Goal: Task Accomplishment & Management: Complete application form

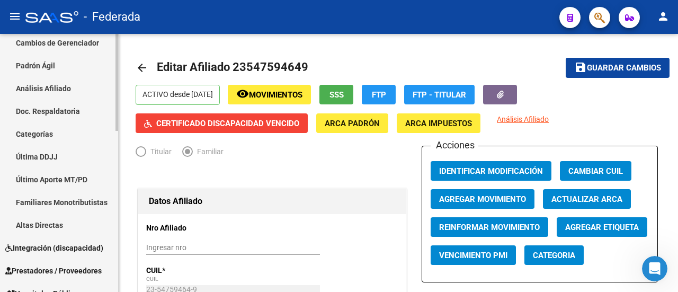
scroll to position [265, 0]
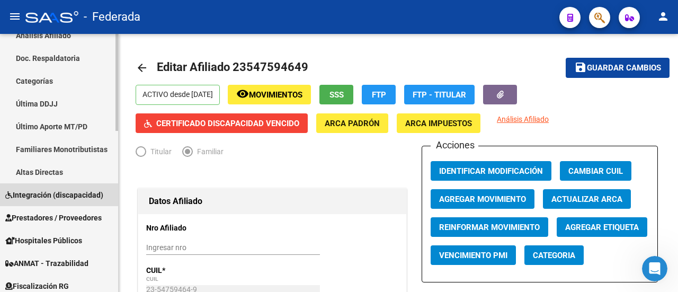
click at [79, 194] on span "Integración (discapacidad)" at bounding box center [54, 195] width 98 height 12
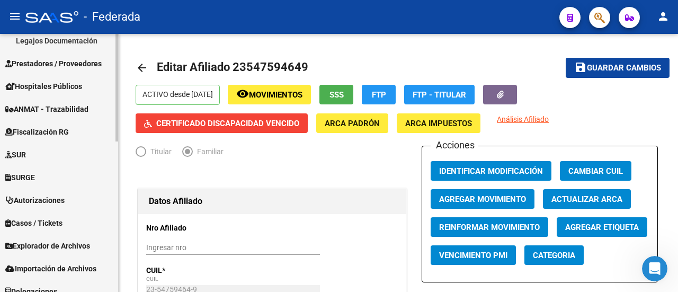
scroll to position [361, 0]
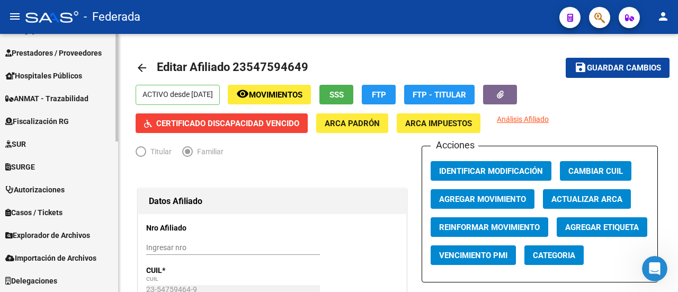
click at [90, 236] on span "Explorador de Archivos" at bounding box center [47, 235] width 85 height 12
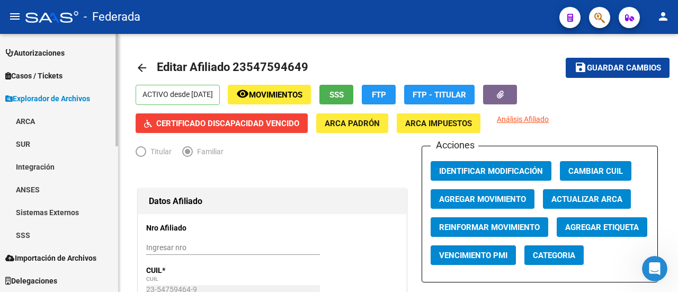
scroll to position [316, 0]
click at [59, 119] on link "ARCA" at bounding box center [59, 121] width 118 height 23
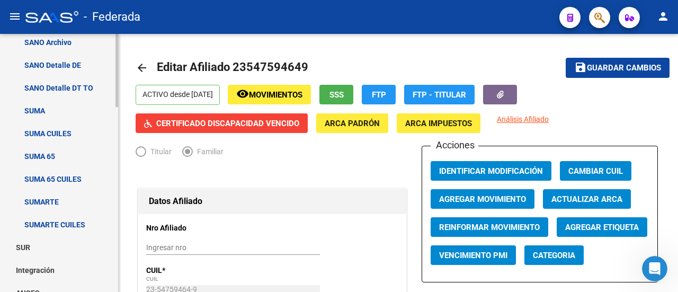
scroll to position [581, 0]
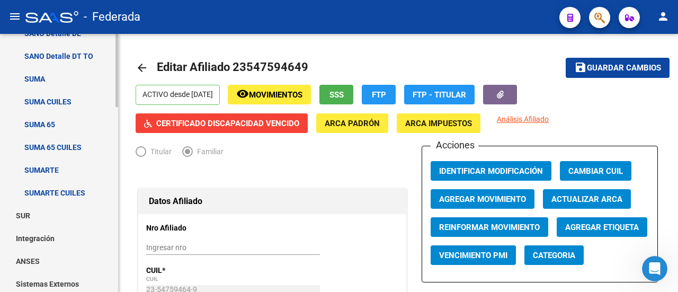
click at [66, 213] on link "SUR" at bounding box center [59, 215] width 118 height 23
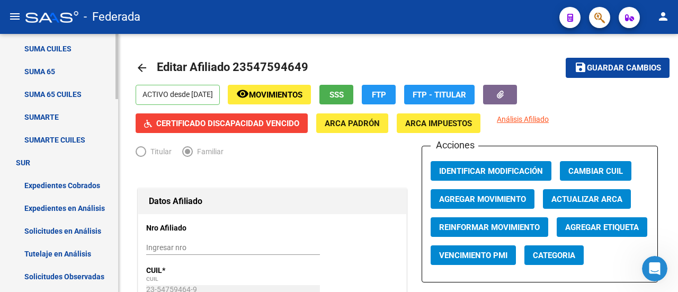
scroll to position [687, 0]
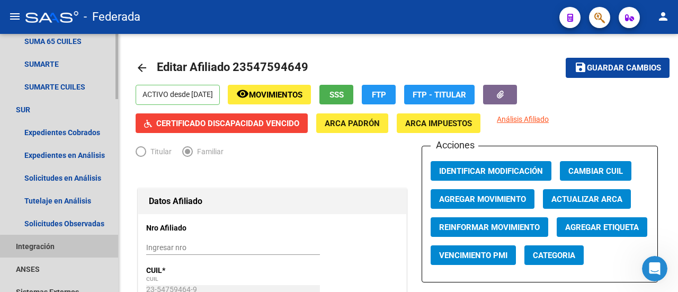
click at [64, 249] on link "Integración" at bounding box center [59, 246] width 118 height 23
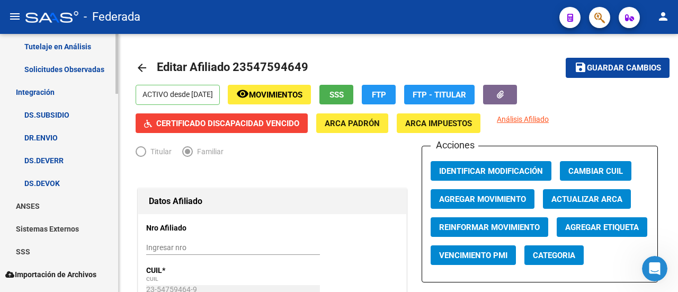
scroll to position [846, 0]
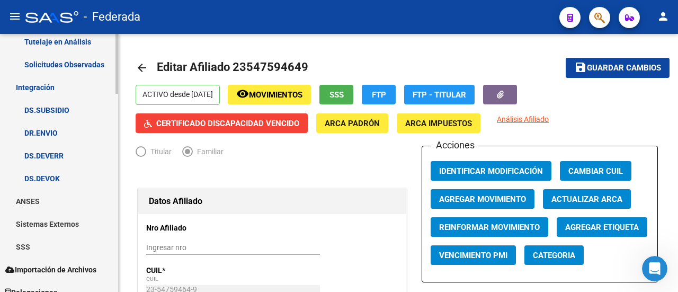
click at [74, 201] on link "ANSES" at bounding box center [59, 201] width 118 height 23
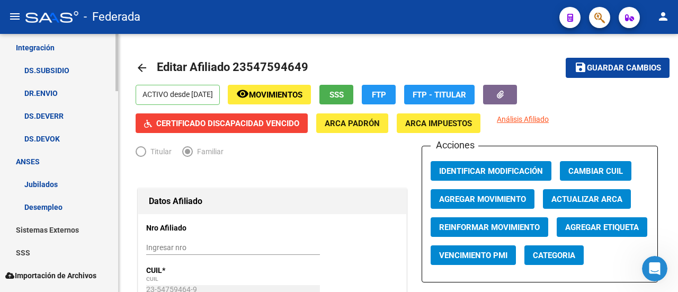
scroll to position [903, 0]
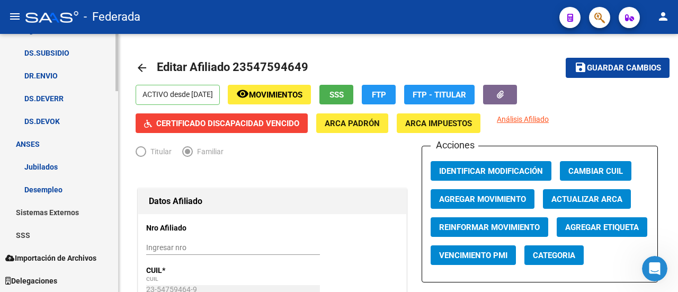
click at [74, 210] on link "Sistemas Externos" at bounding box center [59, 212] width 118 height 23
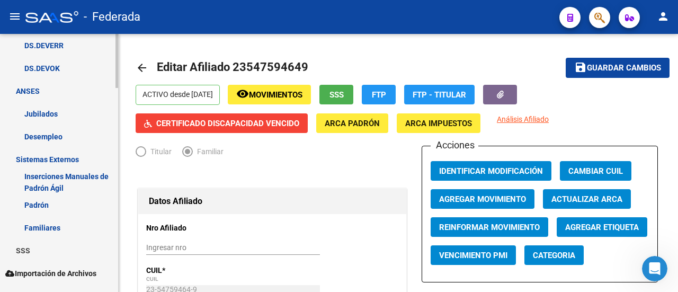
scroll to position [971, 0]
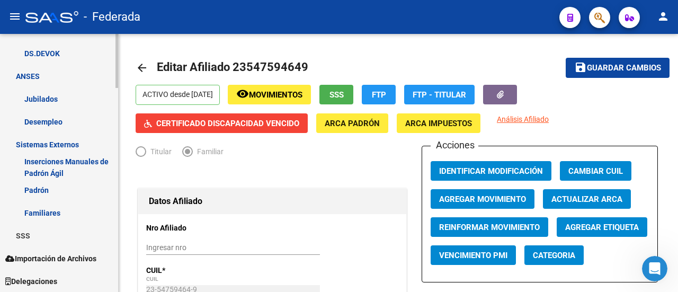
click at [65, 235] on link "SSS" at bounding box center [59, 235] width 118 height 23
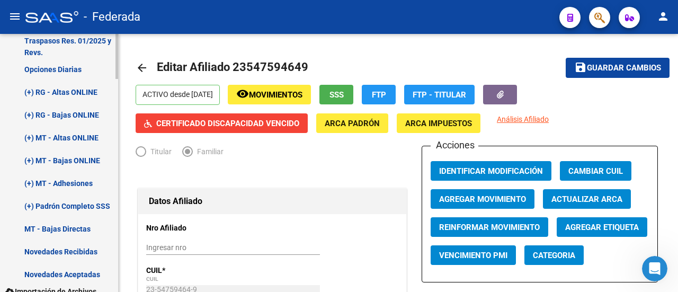
scroll to position [1216, 0]
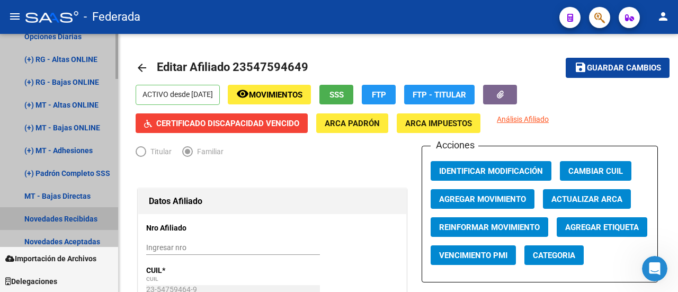
click at [77, 215] on link "Novedades Recibidas" at bounding box center [59, 218] width 118 height 23
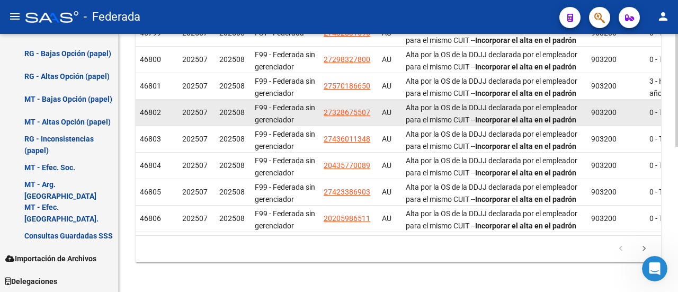
scroll to position [332, 0]
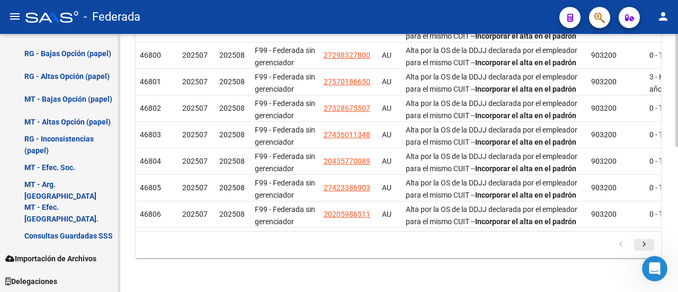
click at [643, 244] on icon "go to next page" at bounding box center [645, 246] width 14 height 13
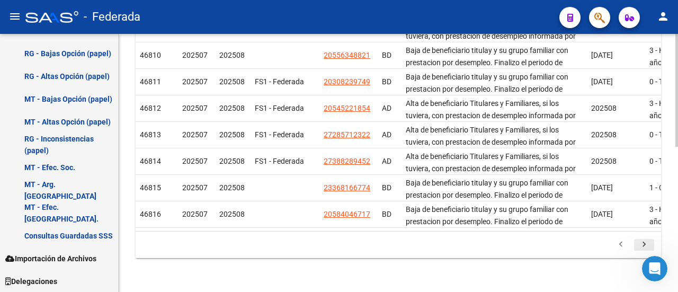
click at [643, 244] on icon "go to next page" at bounding box center [645, 246] width 14 height 13
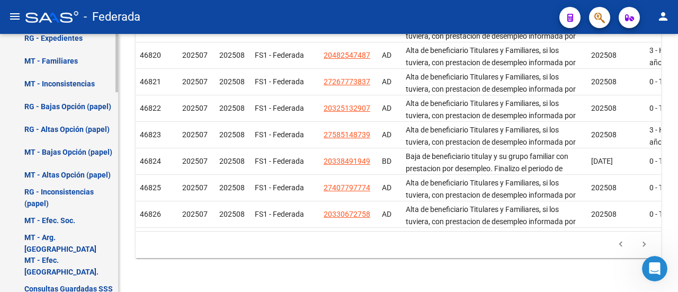
scroll to position [779, 0]
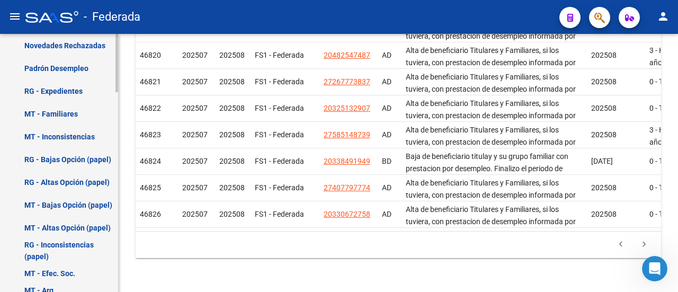
click at [74, 137] on link "MT - Inconsistencias" at bounding box center [59, 136] width 118 height 23
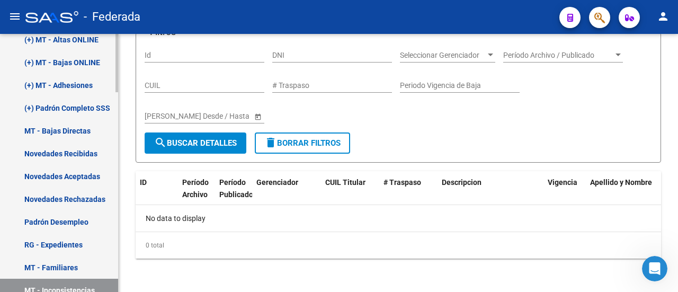
scroll to position [620, 0]
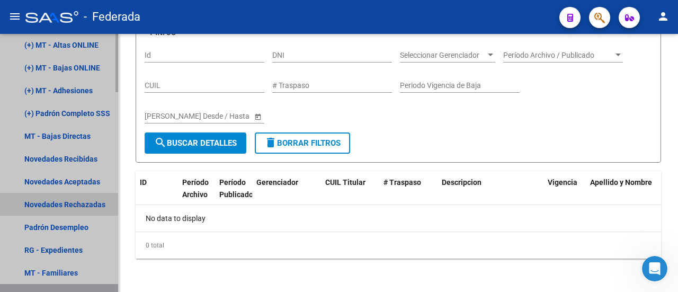
click at [72, 205] on link "Novedades Rechazadas" at bounding box center [59, 204] width 118 height 23
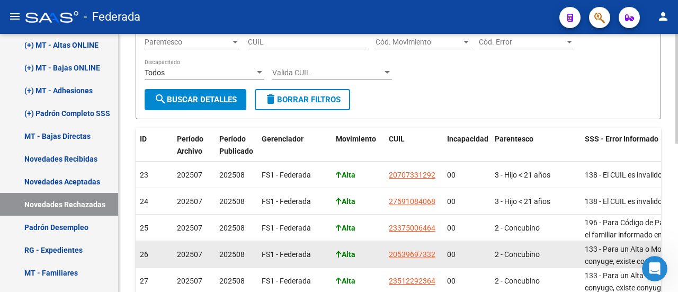
scroll to position [159, 0]
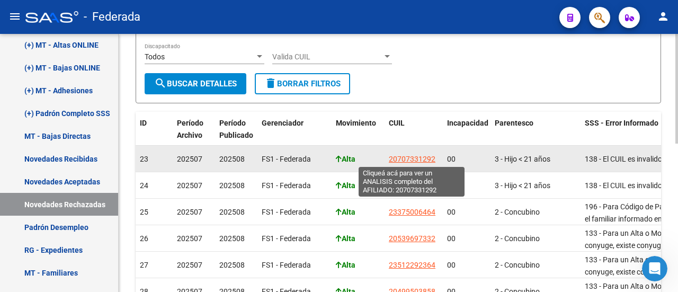
click at [401, 156] on span "20707331292" at bounding box center [412, 159] width 47 height 8
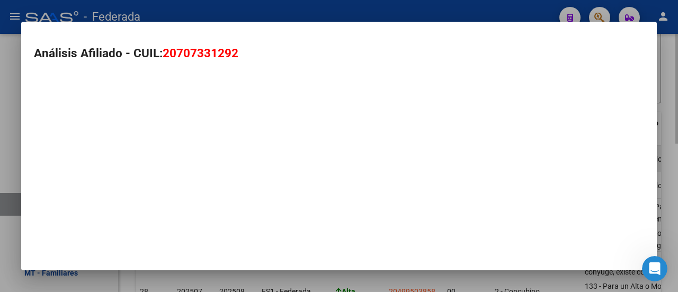
type textarea "20707331292"
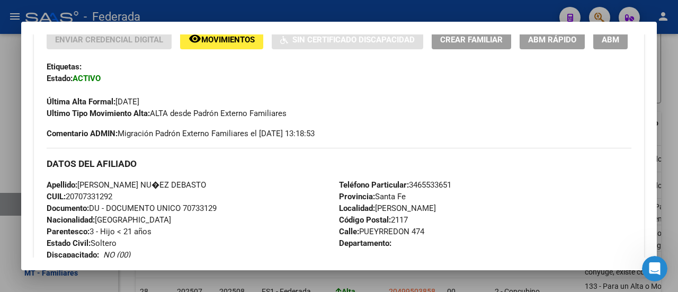
scroll to position [0, 0]
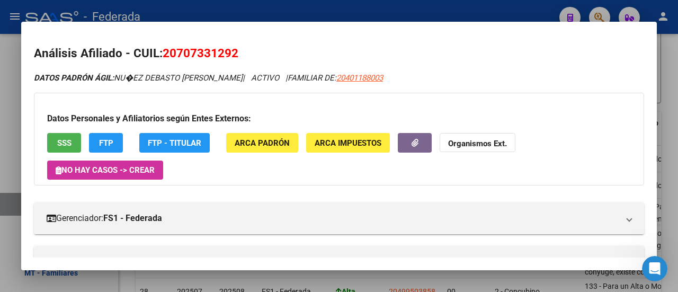
click at [179, 57] on span "20707331292" at bounding box center [201, 53] width 76 height 14
click at [329, 40] on mat-dialog-content "Análisis Afiliado - CUIL: 20707331292 DATOS PADRÓN ÁGIL: NU�EZ DEBASTO [PERSON_…" at bounding box center [339, 145] width 636 height 223
drag, startPoint x: 330, startPoint y: 70, endPoint x: 385, endPoint y: 65, distance: 54.8
copy span "20401188003"
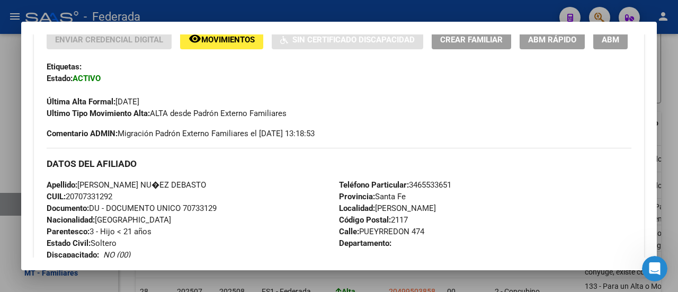
scroll to position [318, 0]
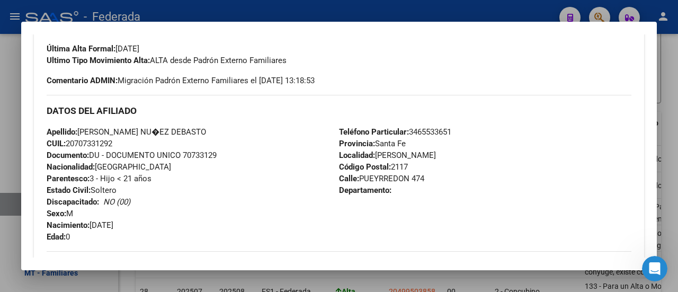
drag, startPoint x: 77, startPoint y: 167, endPoint x: 111, endPoint y: 169, distance: 33.4
click at [111, 148] on span "CUIL: 20707331292" at bounding box center [80, 144] width 66 height 10
copy span "70733129"
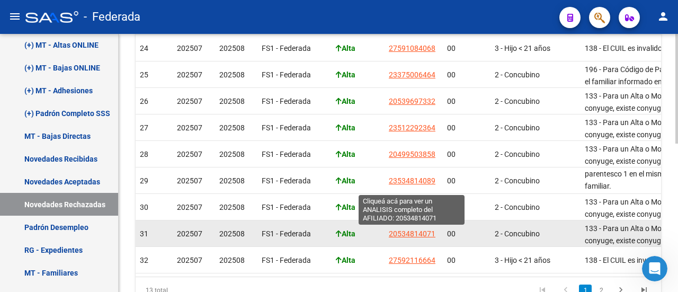
scroll to position [349, 0]
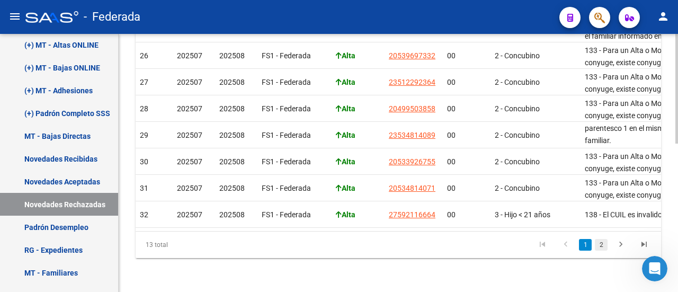
click at [603, 245] on link "2" at bounding box center [601, 245] width 13 height 12
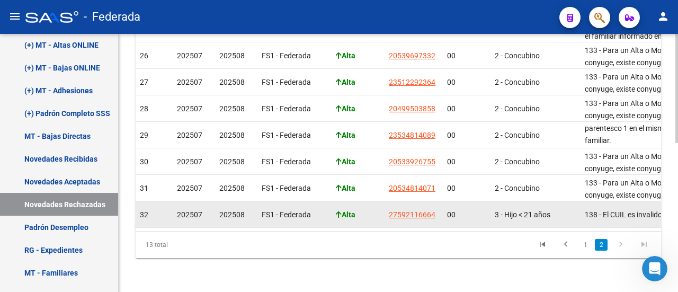
scroll to position [164, 0]
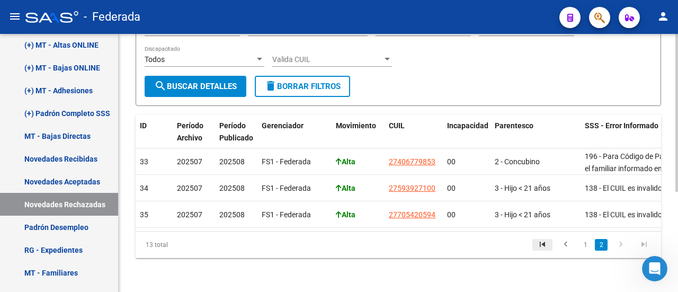
click at [547, 243] on icon "go to first page" at bounding box center [543, 246] width 14 height 13
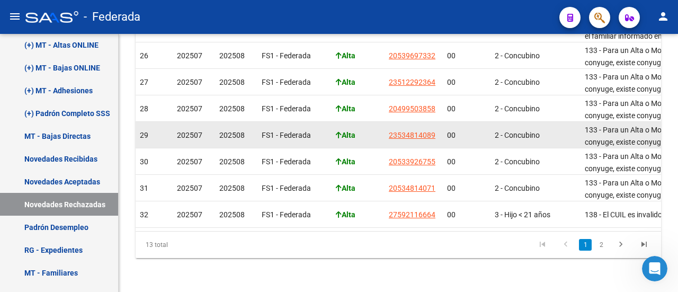
scroll to position [349, 0]
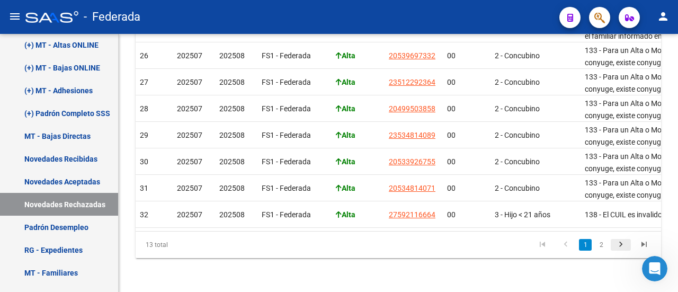
click at [622, 246] on icon "go to next page" at bounding box center [621, 246] width 14 height 13
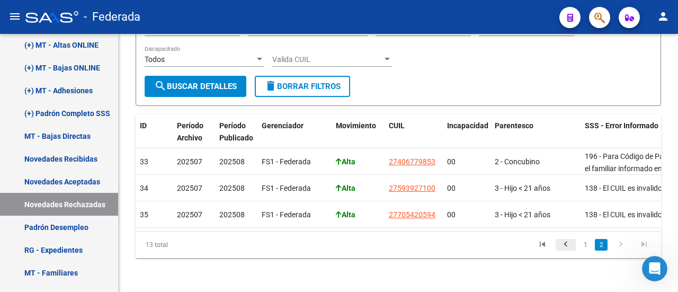
click at [567, 243] on icon "go to previous page" at bounding box center [566, 246] width 14 height 13
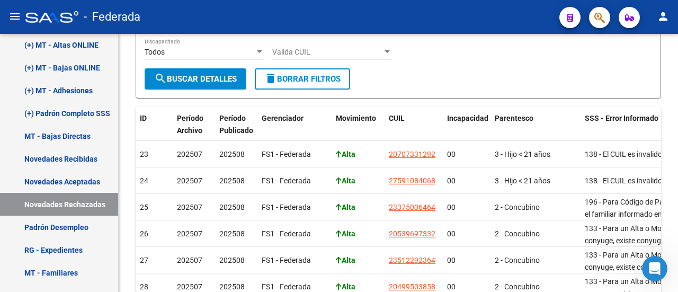
click at [539, 101] on div "Especificaciones Técnicas PADRON SSS - Cronograma Ir al importador [PERSON_NAME…" at bounding box center [399, 161] width 526 height 549
click at [488, 83] on form "Filtros Id Seleccionar Gerenciador Seleccionar Gerenciador Archivo: 202507 / Pu…" at bounding box center [399, 33] width 526 height 130
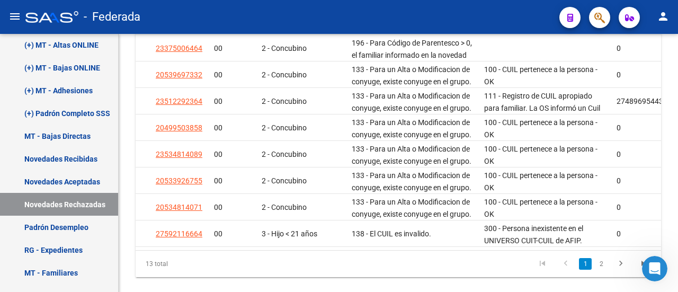
scroll to position [0, 0]
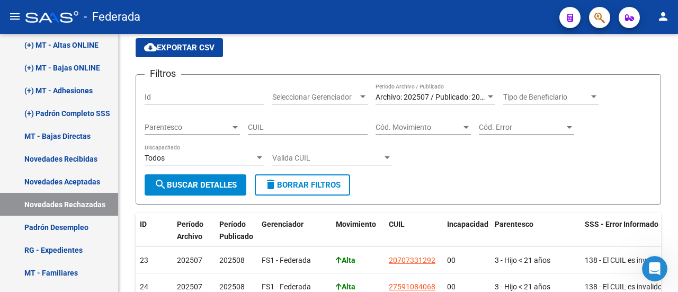
click at [536, 188] on form "Filtros Id Seleccionar Gerenciador Seleccionar Gerenciador Archivo: 202507 / Pu…" at bounding box center [399, 139] width 526 height 130
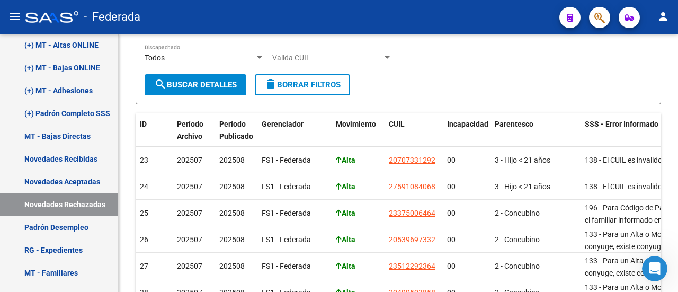
scroll to position [164, 0]
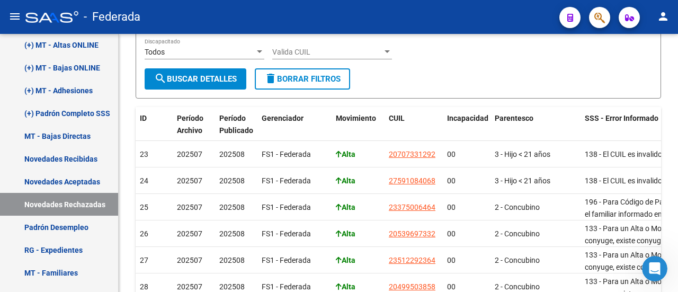
click at [454, 82] on form "Filtros Id Seleccionar Gerenciador Seleccionar Gerenciador Archivo: 202507 / Pu…" at bounding box center [399, 33] width 526 height 130
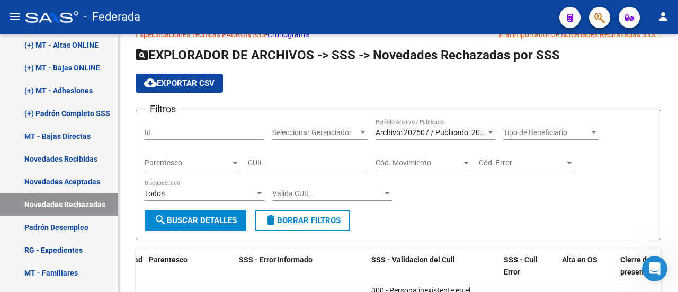
scroll to position [0, 0]
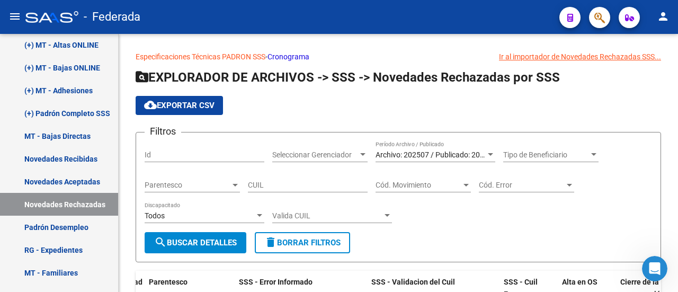
click at [454, 231] on div "Filtros Id Seleccionar Gerenciador Seleccionar Gerenciador Archivo: 202507 / Pu…" at bounding box center [399, 186] width 508 height 91
click at [467, 241] on form "Filtros Id Seleccionar Gerenciador Seleccionar Gerenciador Archivo: 202507 / Pu…" at bounding box center [399, 197] width 526 height 130
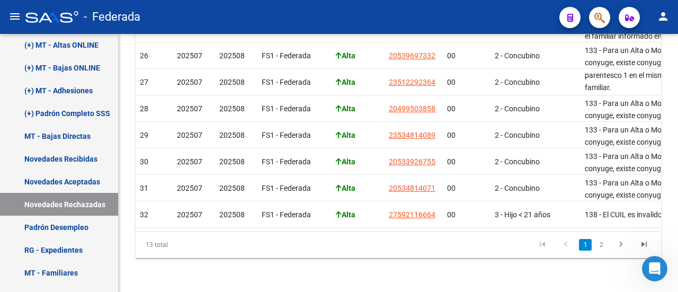
scroll to position [190, 0]
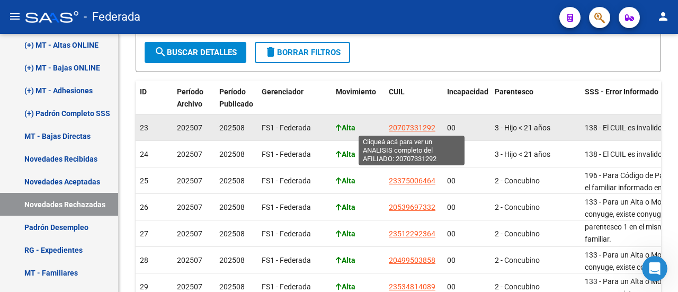
drag, startPoint x: 383, startPoint y: 119, endPoint x: 435, endPoint y: 125, distance: 52.2
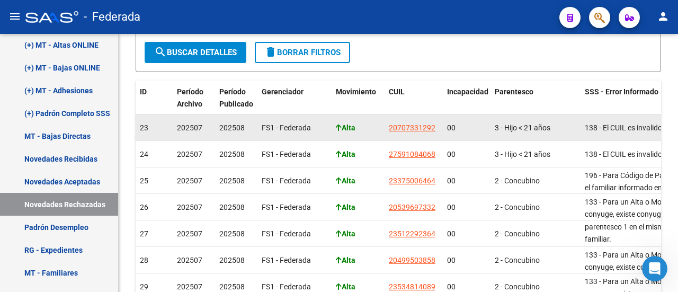
copy div "Alta 20707331292"
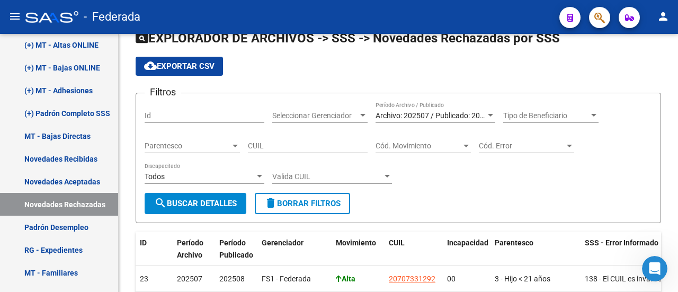
scroll to position [0, 0]
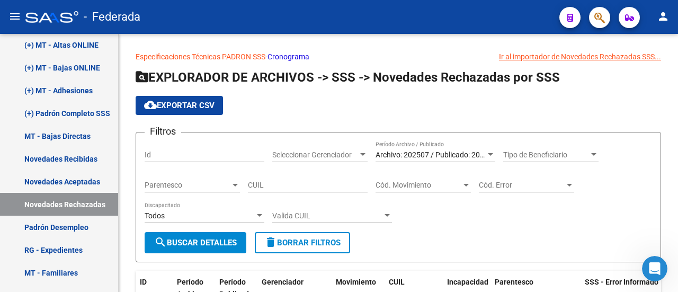
click at [606, 5] on mat-toolbar "menu - Federada person" at bounding box center [339, 17] width 678 height 34
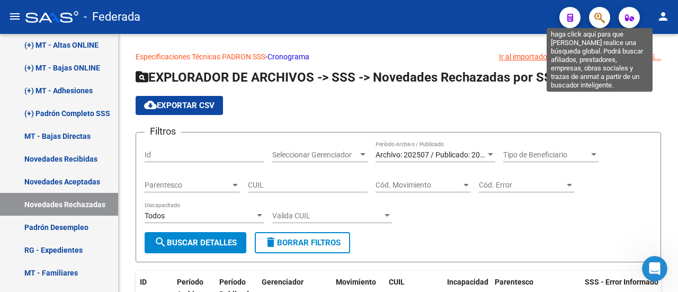
click at [599, 14] on icon "button" at bounding box center [600, 18] width 11 height 12
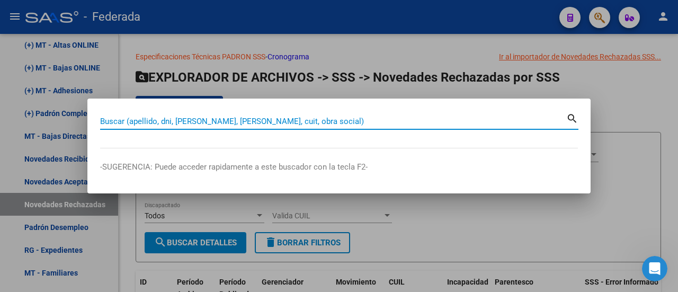
click at [314, 121] on input "Buscar (apellido, dni, [PERSON_NAME], [PERSON_NAME], cuit, obra social)" at bounding box center [333, 122] width 466 height 10
paste input "20707331292"
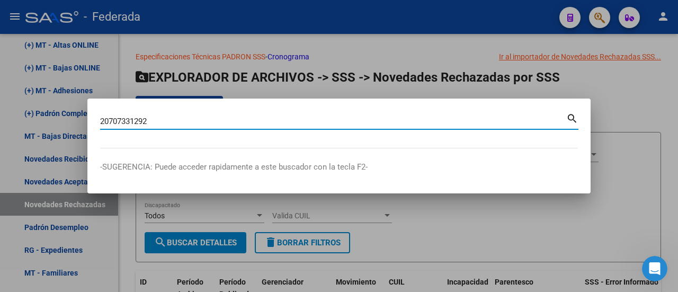
type input "20707331292"
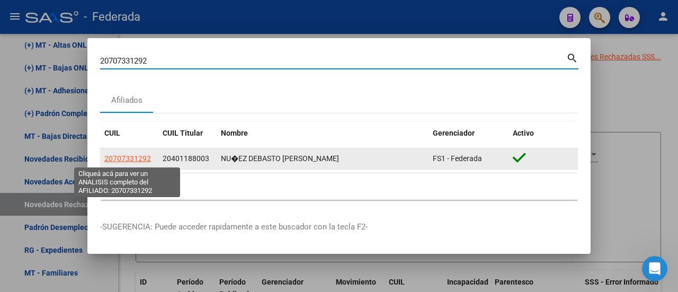
click at [126, 158] on span "20707331292" at bounding box center [127, 158] width 47 height 8
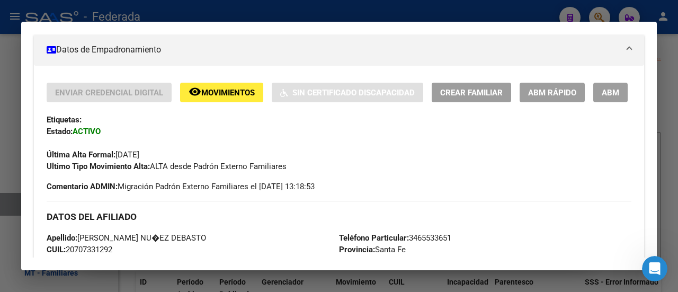
scroll to position [212, 0]
click at [565, 89] on span "ABM Rápido" at bounding box center [552, 93] width 48 height 10
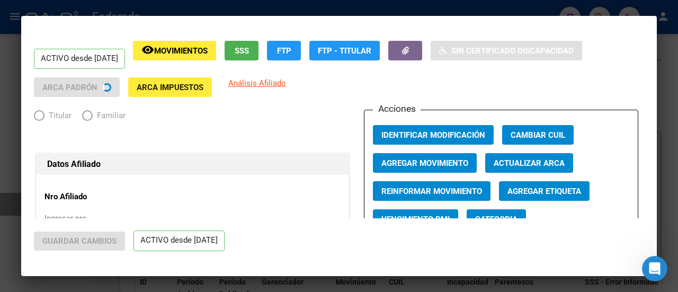
radio input "true"
type input "30-50679216-5"
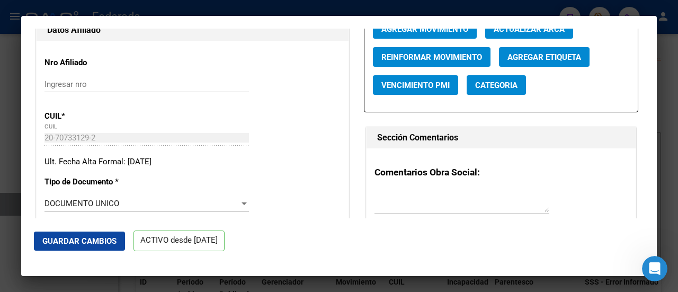
scroll to position [159, 0]
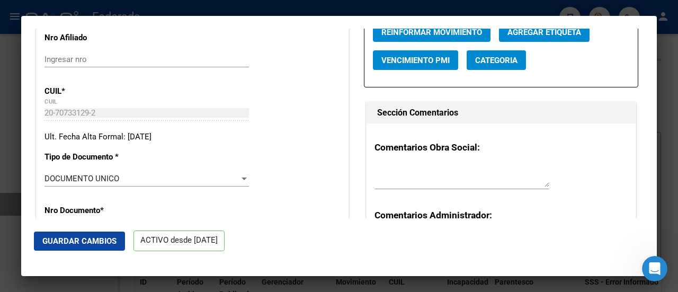
click at [57, 89] on p "CUIL *" at bounding box center [89, 91] width 89 height 12
click at [69, 85] on p "CUIL *" at bounding box center [89, 91] width 89 height 12
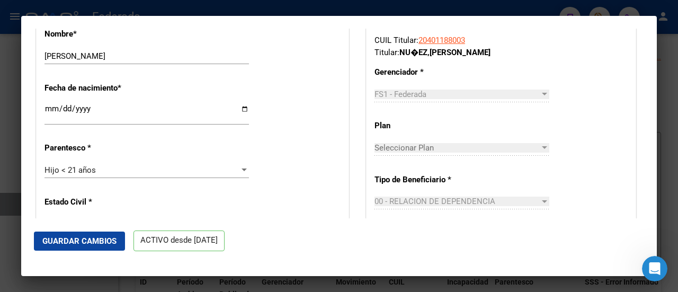
scroll to position [477, 0]
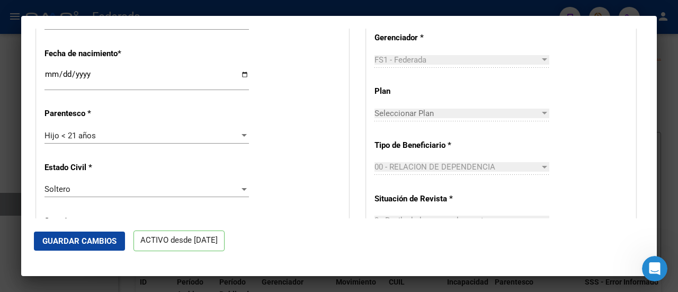
click at [331, 155] on div "Estado Civil * [DEMOGRAPHIC_DATA] Seleccionar tipo" at bounding box center [193, 181] width 296 height 54
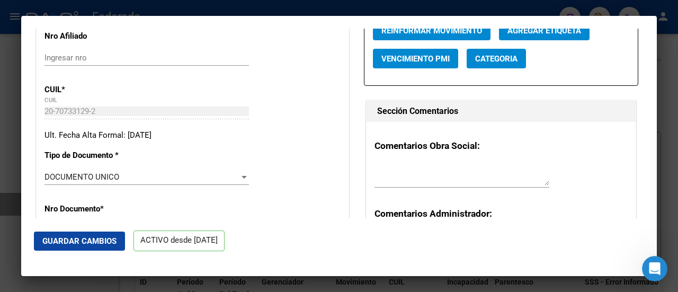
scroll to position [0, 0]
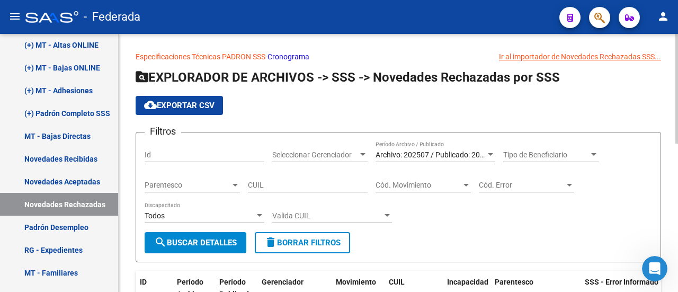
click at [628, 91] on app-list-header "EXPLORADOR DE ARCHIVOS -> SSS -> Novedades Rechazadas por SSS cloud_download Ex…" at bounding box center [399, 165] width 526 height 193
